Goal: Task Accomplishment & Management: Use online tool/utility

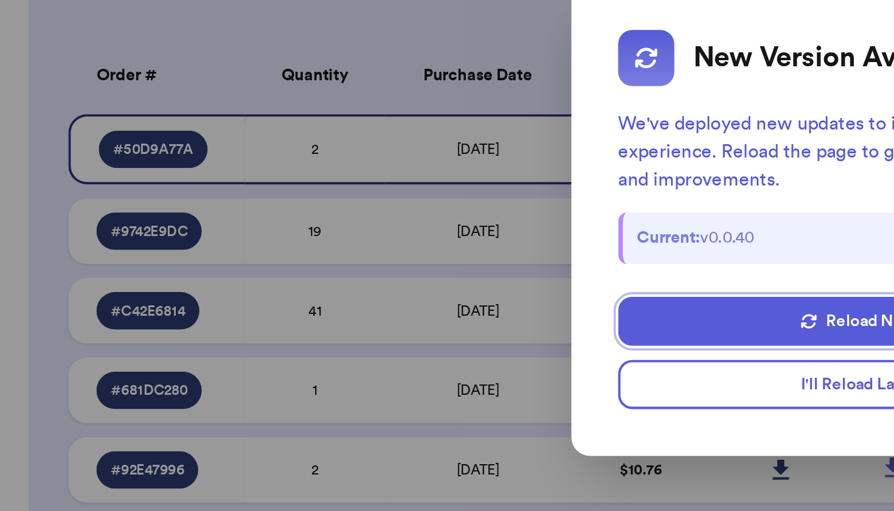
scroll to position [141, 52]
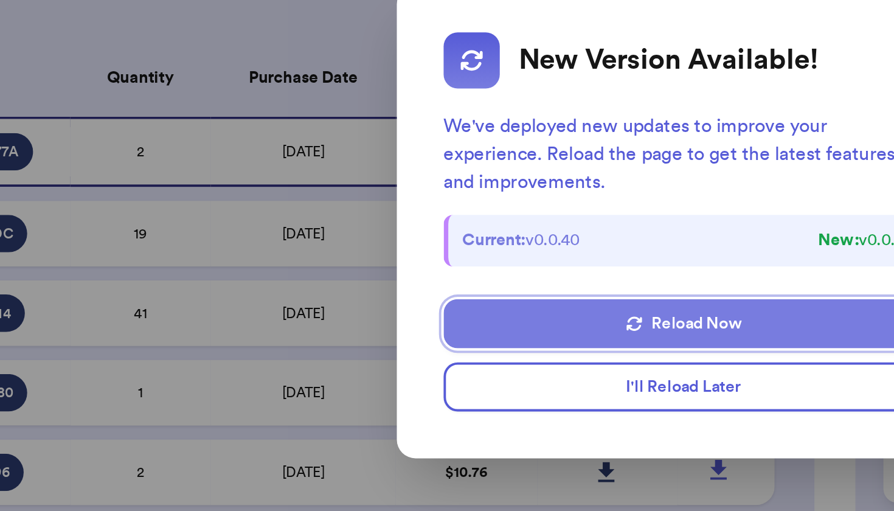
click at [382, 296] on button "Reload Now" at bounding box center [446, 309] width 249 height 26
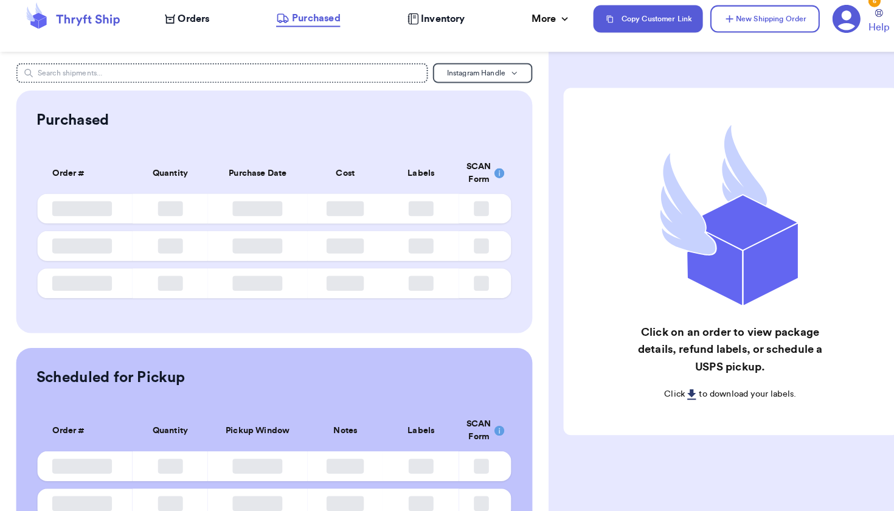
scroll to position [1, 0]
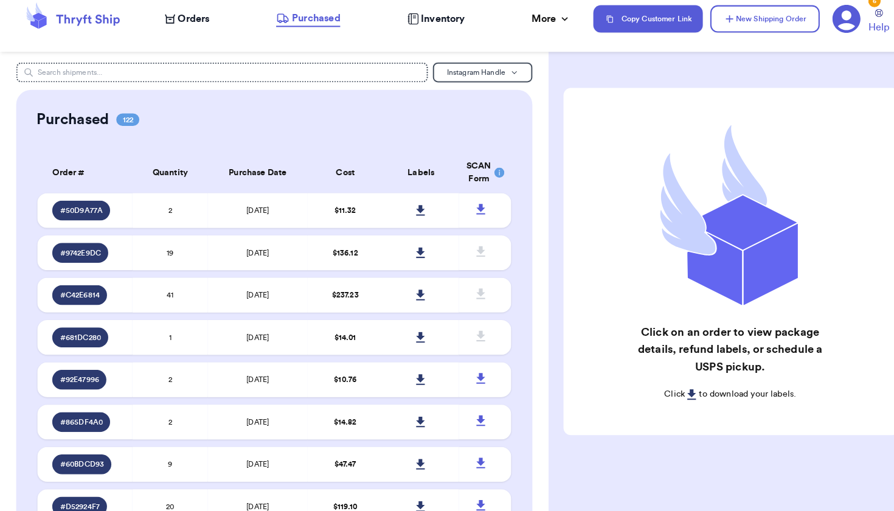
click at [195, 23] on span "Orders" at bounding box center [189, 30] width 31 height 15
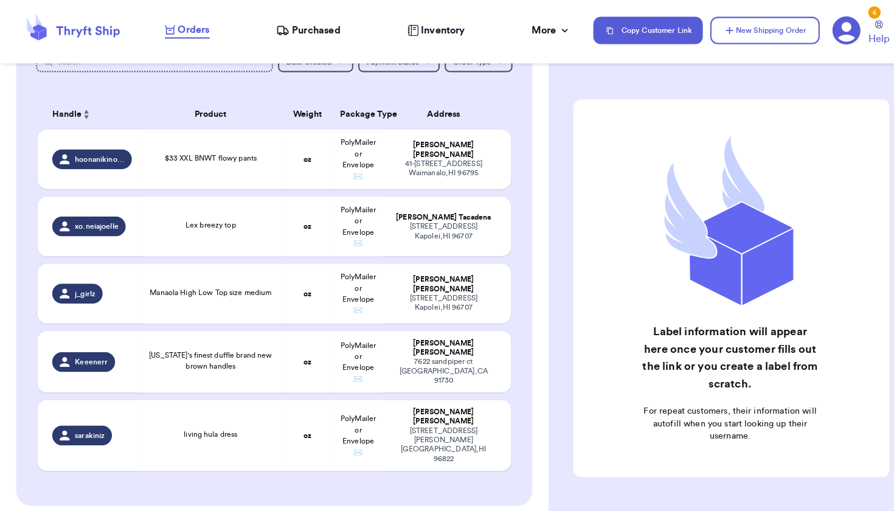
scroll to position [88, 0]
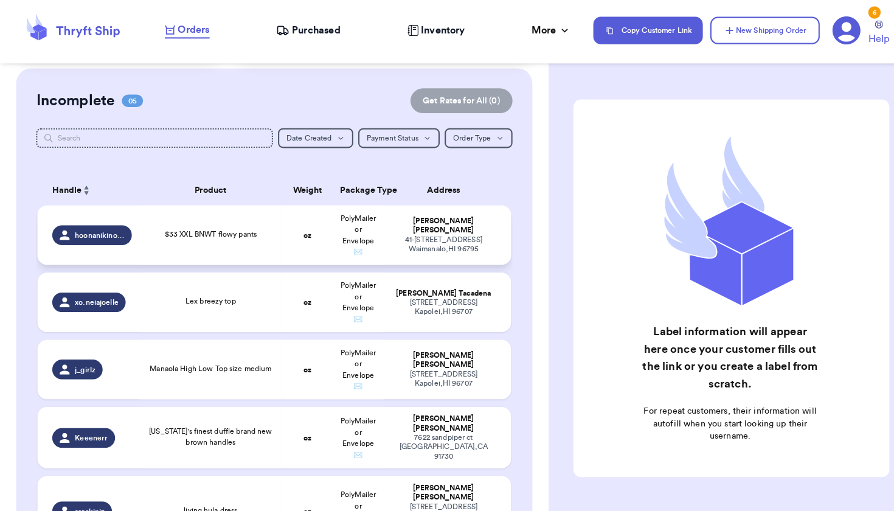
click at [297, 226] on td "oz" at bounding box center [300, 230] width 50 height 58
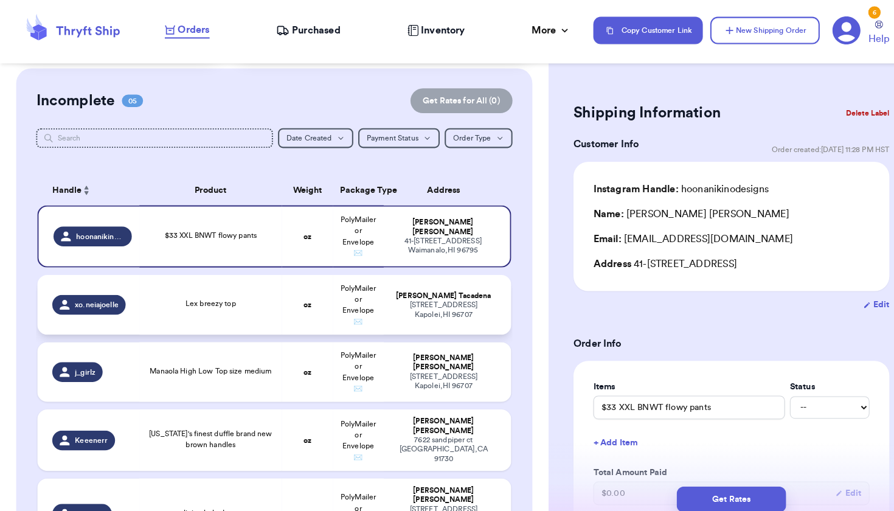
click at [286, 297] on td "oz" at bounding box center [300, 298] width 50 height 58
type input "Lex breezy top"
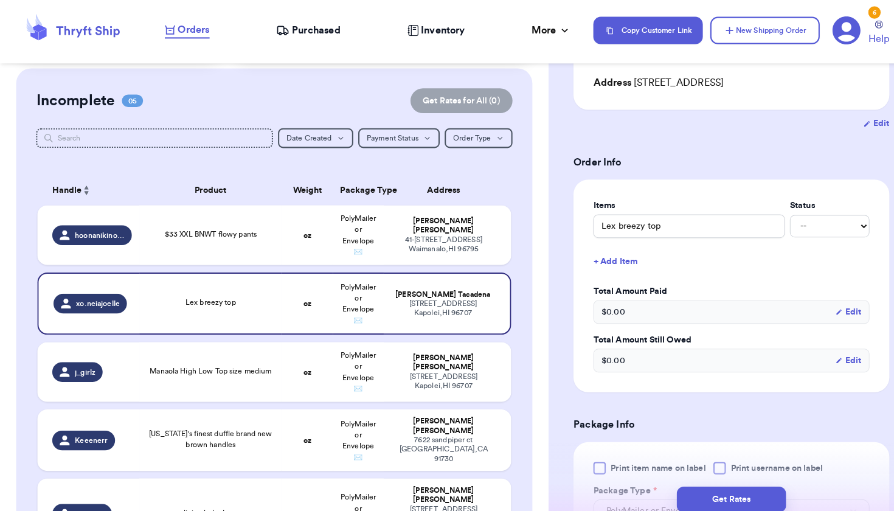
scroll to position [271, 0]
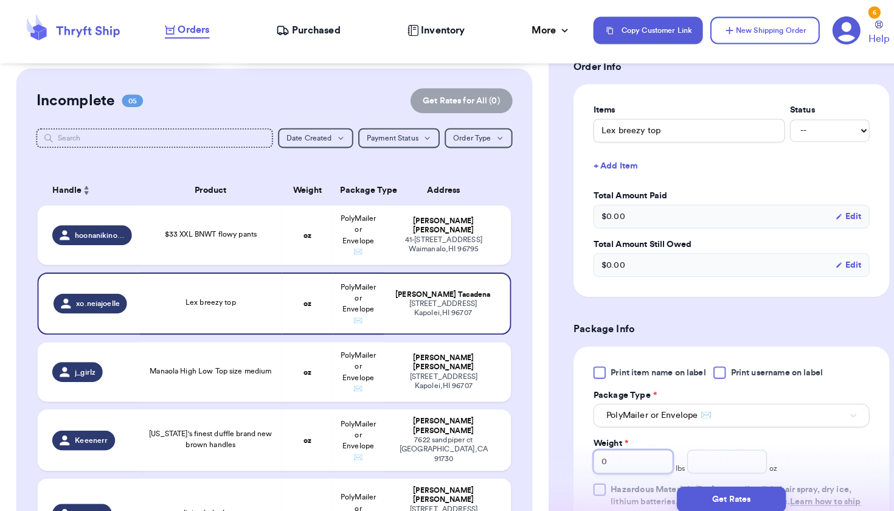
click at [620, 452] on input "0" at bounding box center [619, 451] width 78 height 23
type input "2"
click at [722, 453] on input "number" at bounding box center [711, 451] width 78 height 23
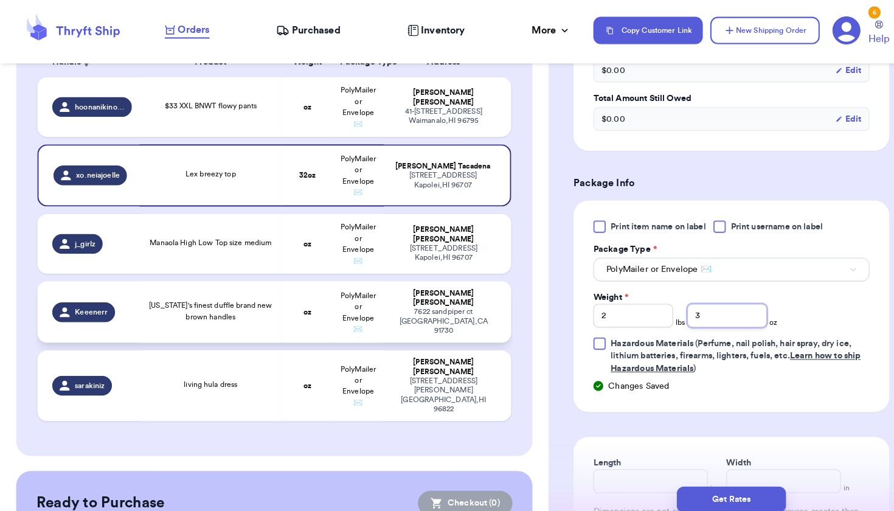
scroll to position [215, 0]
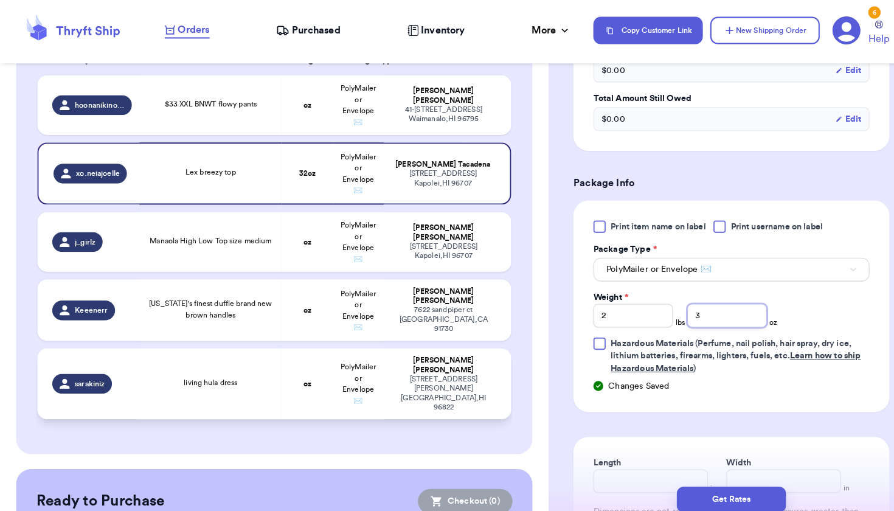
type input "3"
click at [214, 371] on span "living hula dress" at bounding box center [206, 373] width 52 height 7
type input "living hula dress"
type input "0"
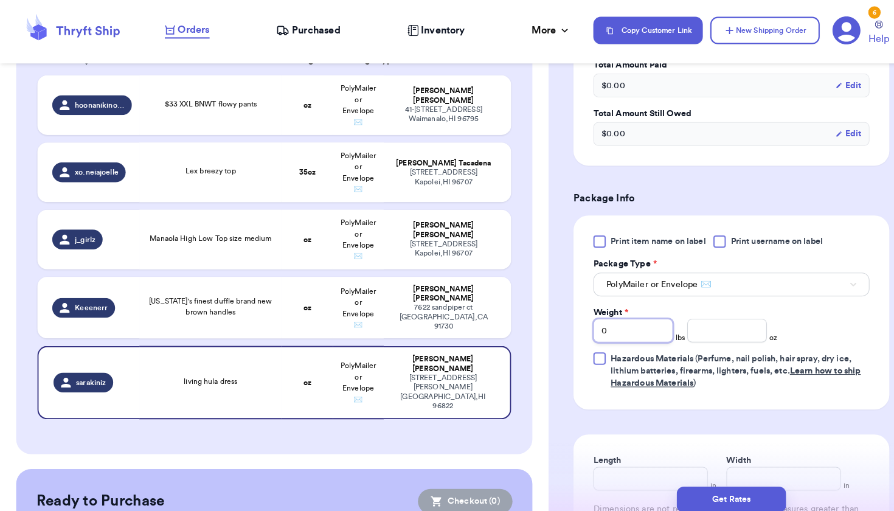
click at [633, 312] on input "0" at bounding box center [619, 322] width 78 height 23
click at [696, 316] on input "number" at bounding box center [711, 322] width 78 height 23
type input "11"
click at [427, 314] on div "[STREET_ADDRESS]" at bounding box center [434, 309] width 103 height 27
type input "[US_STATE]'s finest duffle brand new brown handles"
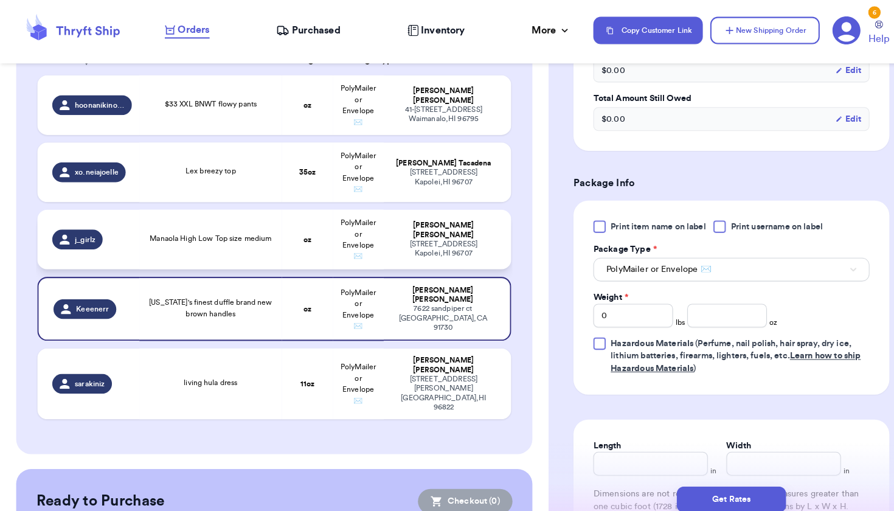
click at [342, 231] on td "PolyMailer or Envelope ✉️" at bounding box center [350, 234] width 50 height 58
type input "Manaola High Low Top size medium"
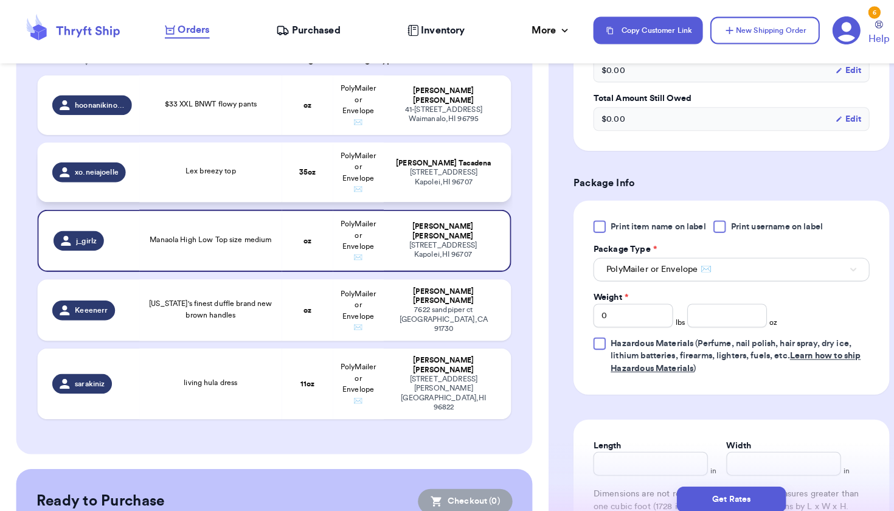
click at [336, 186] on td "PolyMailer or Envelope ✉️" at bounding box center [350, 168] width 50 height 58
type input "Lex breezy top"
type input "2"
type input "3"
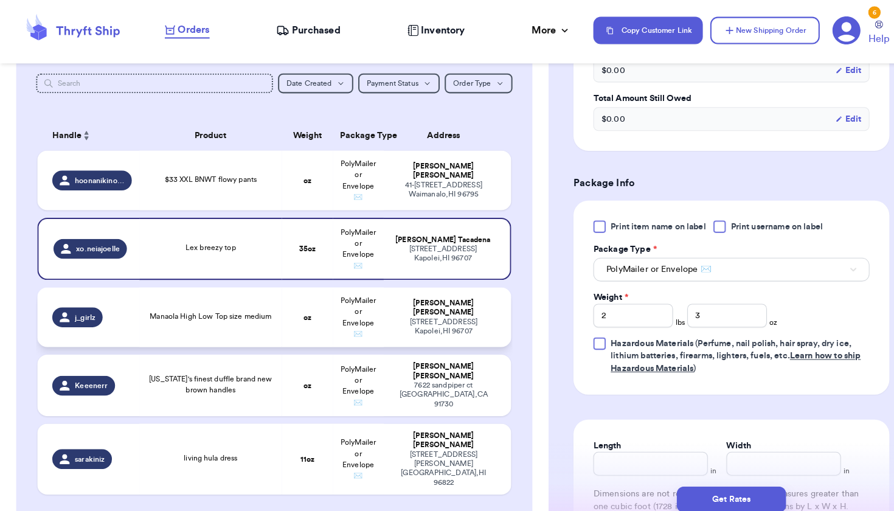
scroll to position [137, 0]
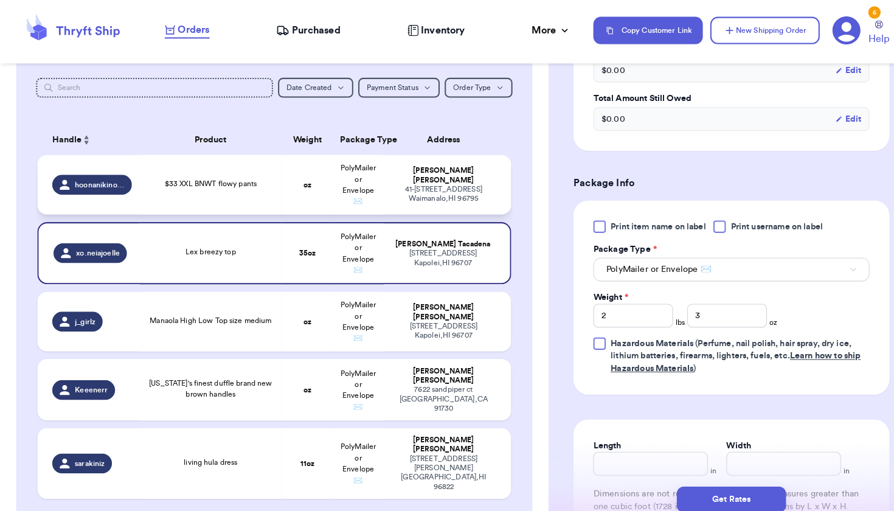
click at [223, 209] on td "$33 XXL BNWT flowy pants" at bounding box center [205, 180] width 139 height 58
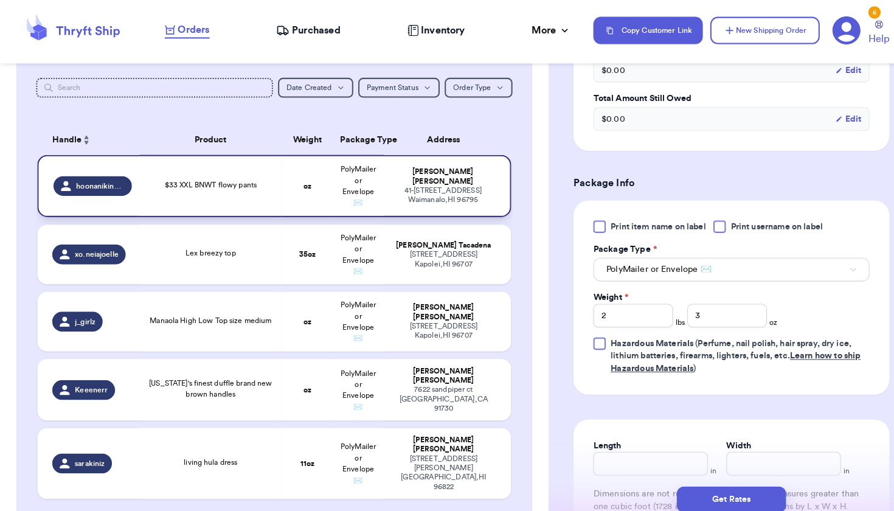
type input "$33 XXL BNWT flowy pants"
type input "0"
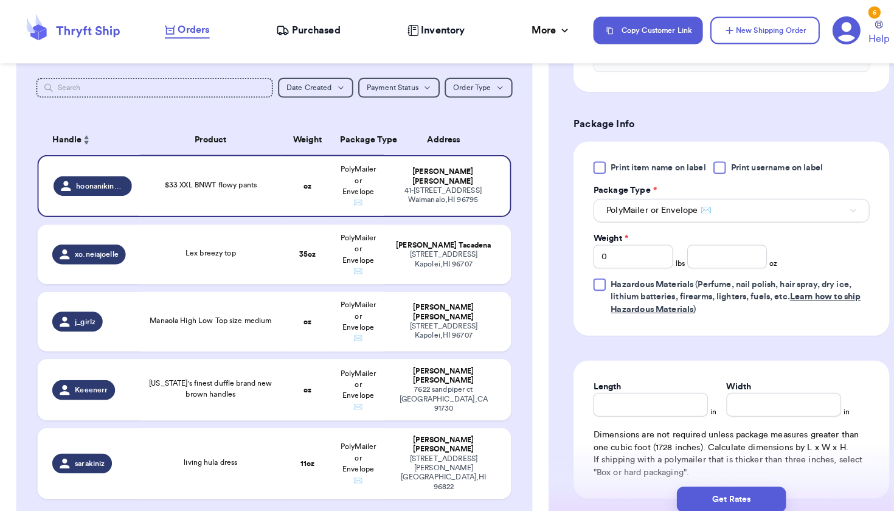
scroll to position [472, 0]
click at [429, 262] on div "91-[STREET_ADDRESS]" at bounding box center [434, 253] width 103 height 18
type input "Lex breezy top"
type input "2"
type input "3"
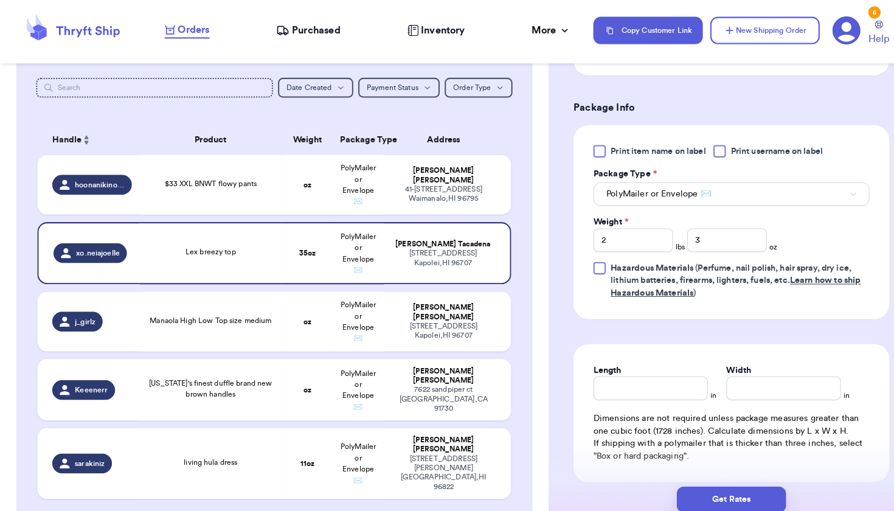
scroll to position [547, 0]
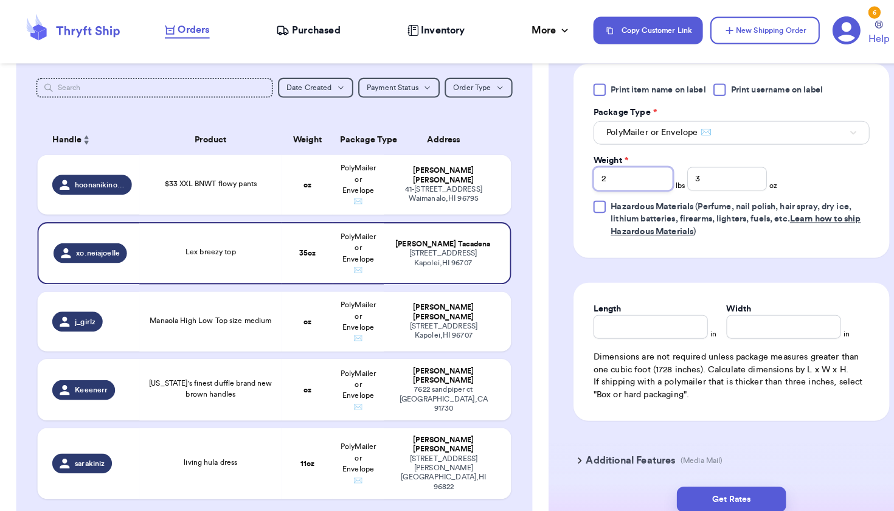
click at [634, 186] on input "2" at bounding box center [619, 174] width 78 height 23
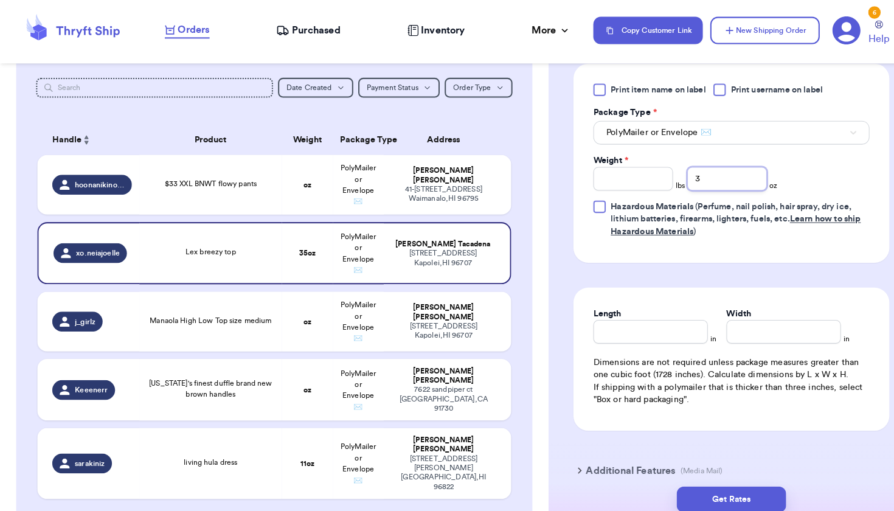
click at [693, 180] on input "3" at bounding box center [711, 174] width 78 height 23
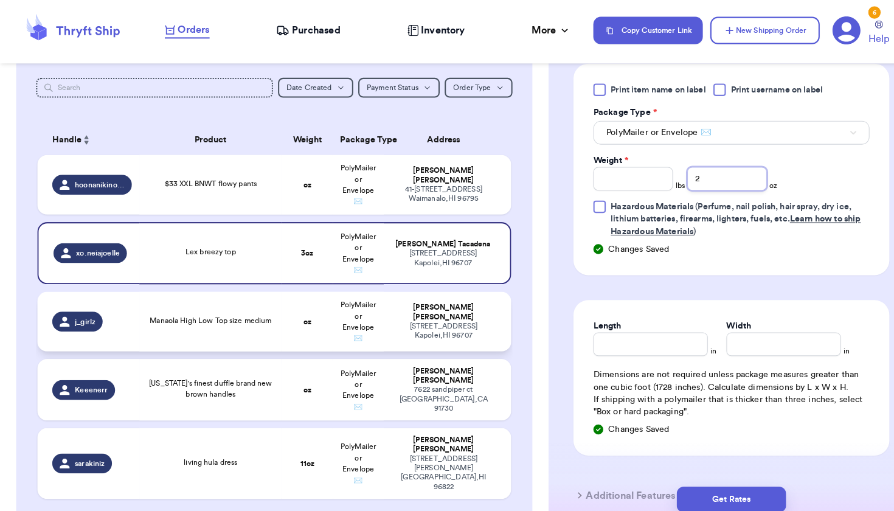
type input "2"
click at [405, 305] on td "[PERSON_NAME] [STREET_ADDRESS][PERSON_NAME]" at bounding box center [437, 314] width 125 height 58
type input "Manaola High Low Top size medium"
type input "0"
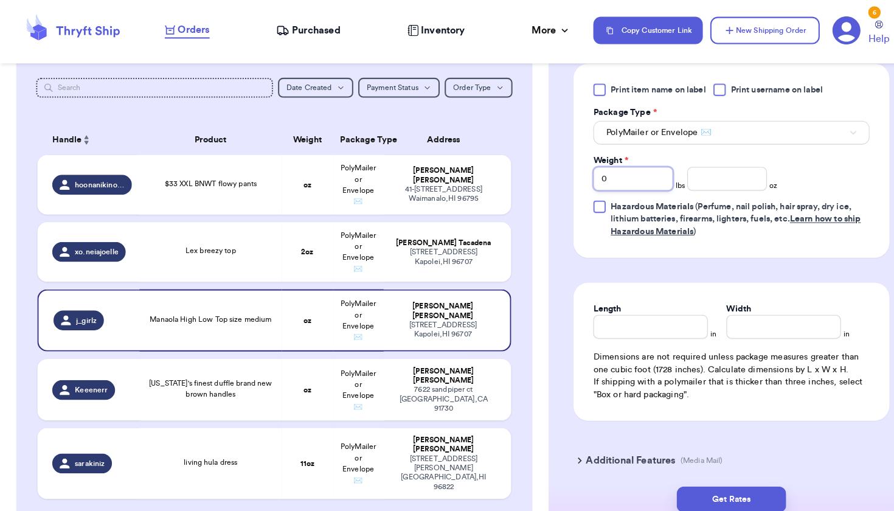
click at [629, 173] on input "0" at bounding box center [619, 174] width 78 height 23
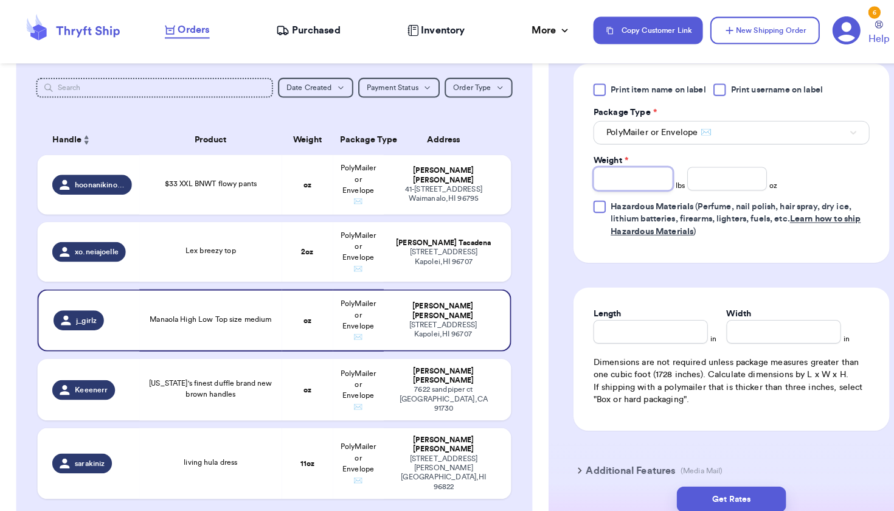
type input "2"
click at [710, 184] on input "number" at bounding box center [711, 174] width 78 height 23
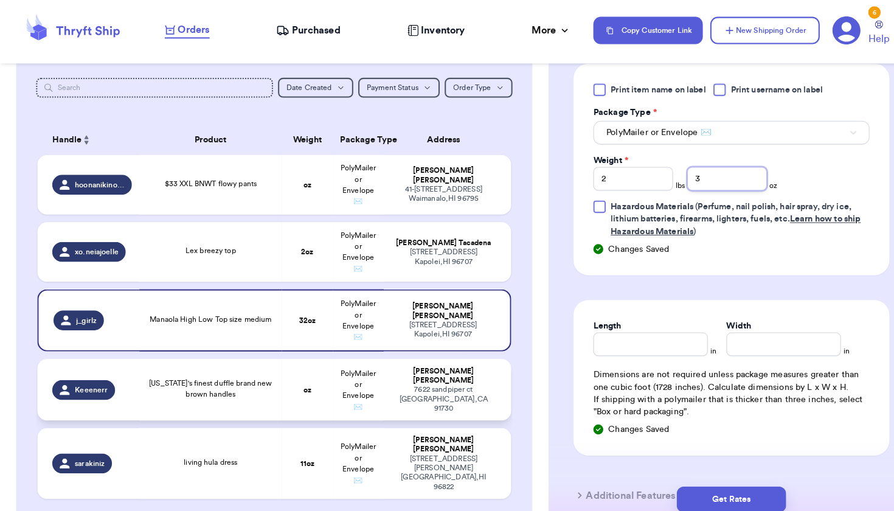
type input "3"
click at [241, 381] on span "[US_STATE]'s finest duffle brand new brown handles" at bounding box center [206, 380] width 120 height 18
type input "[US_STATE]'s finest duffle brand new brown handles"
type input "0"
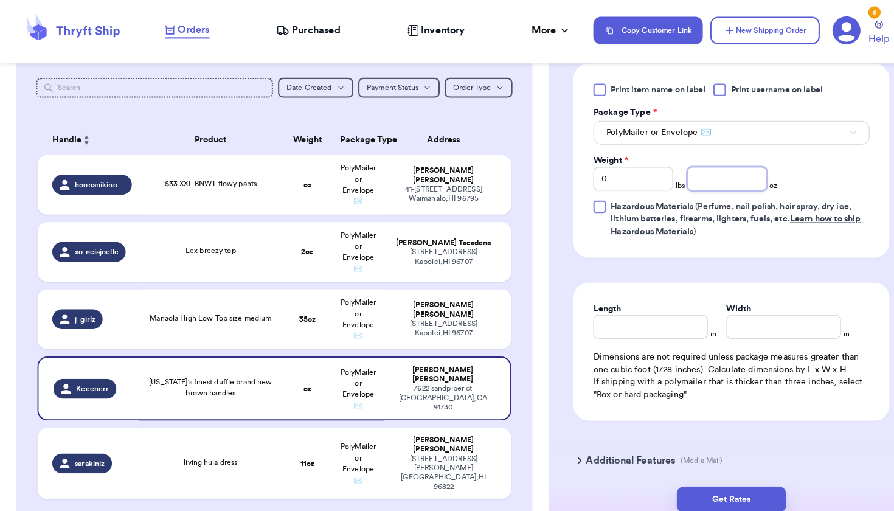
click at [690, 179] on input "number" at bounding box center [711, 174] width 78 height 23
type input "7"
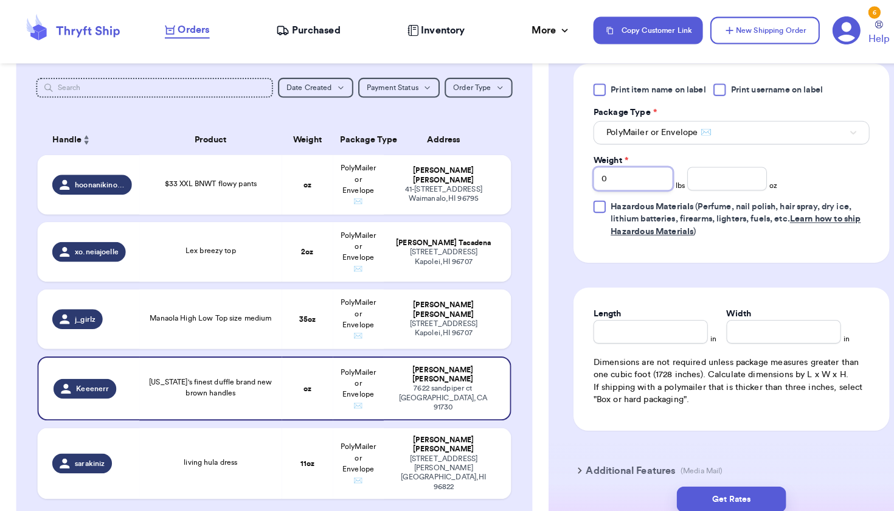
click at [629, 175] on input "0" at bounding box center [619, 174] width 78 height 23
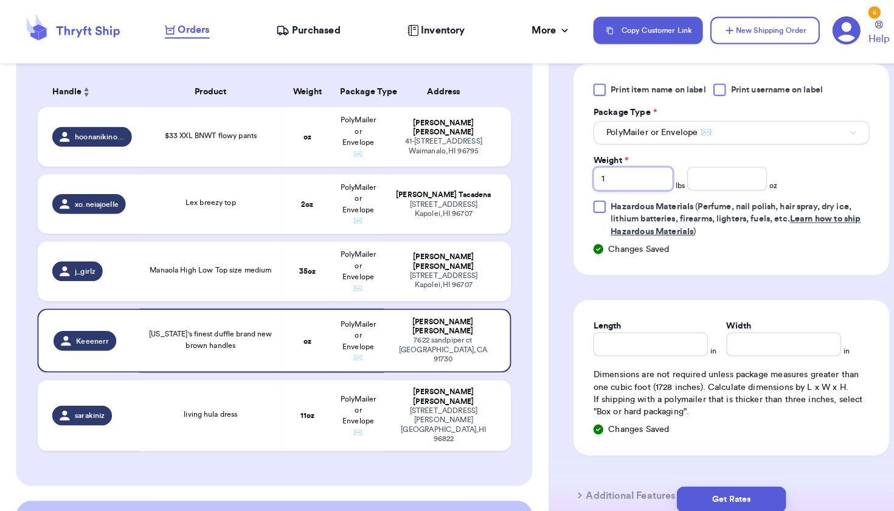
scroll to position [191, 0]
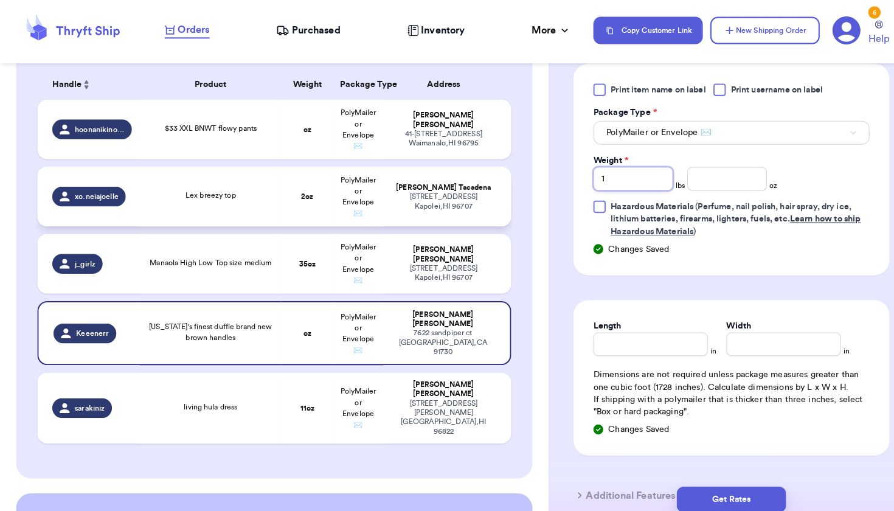
type input "1"
click at [297, 189] on td "2 oz" at bounding box center [300, 192] width 50 height 58
type input "Lex breezy top"
type input "0"
type input "2"
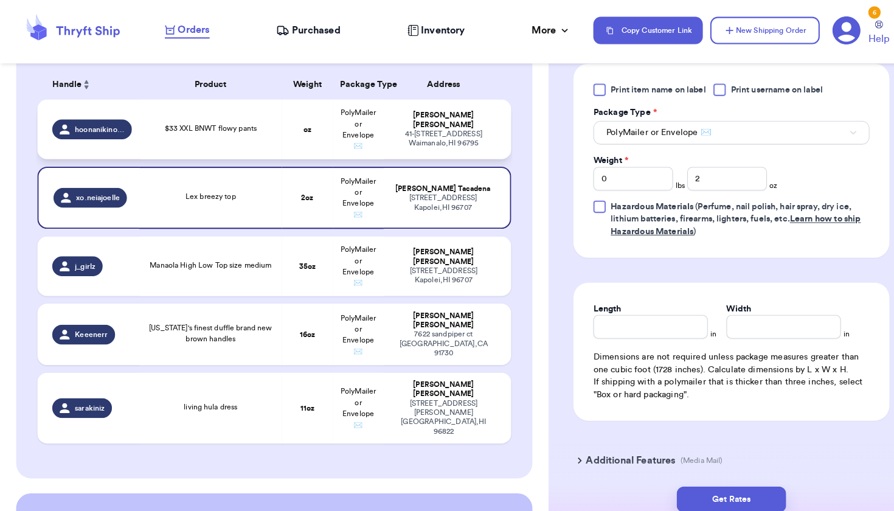
click at [418, 156] on td "[PERSON_NAME] [STREET_ADDRESS]" at bounding box center [437, 126] width 125 height 58
type input "$33 XXL BNWT flowy pants"
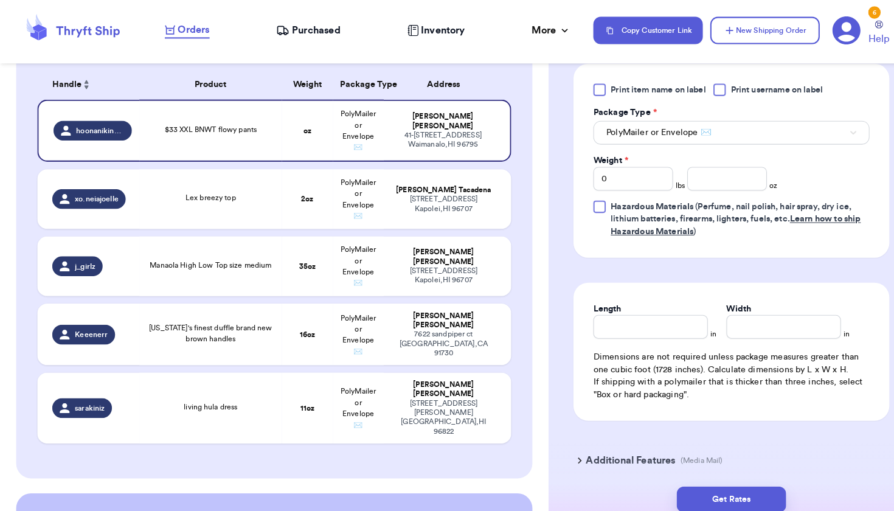
click at [611, 189] on div "Print item name on label Print username on label Package Type * PolyMailer or E…" at bounding box center [715, 156] width 270 height 151
click at [611, 186] on input "0" at bounding box center [619, 174] width 78 height 23
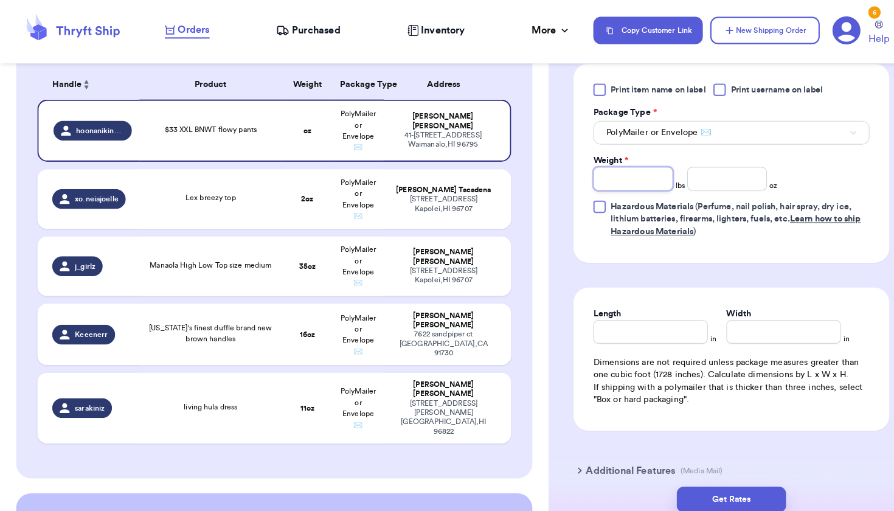
type input "1"
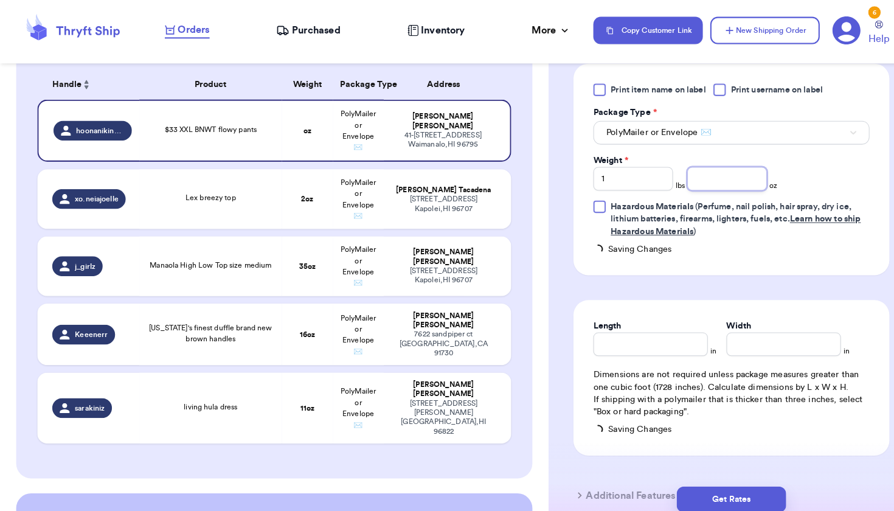
click at [736, 185] on input "number" at bounding box center [711, 174] width 78 height 23
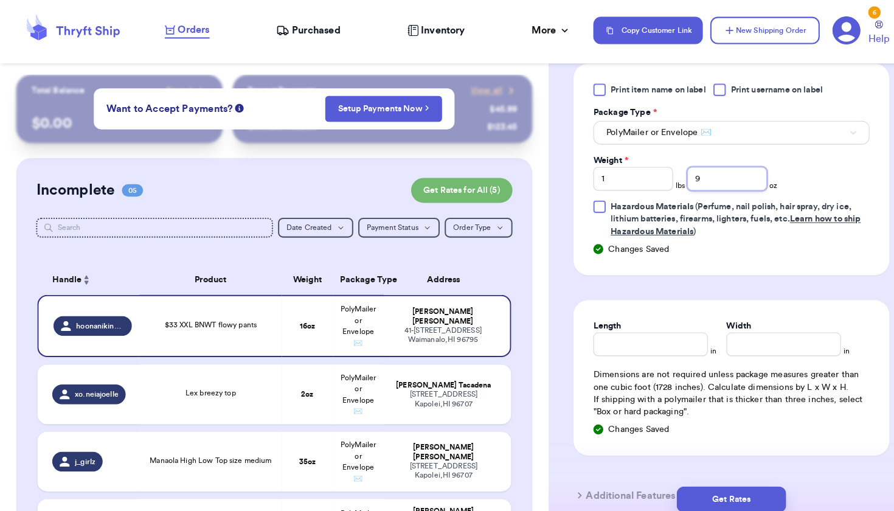
scroll to position [0, 0]
type input "9"
click at [757, 33] on button "New Shipping Order" at bounding box center [747, 29] width 107 height 27
type input "0"
